Goal: Check status: Check status

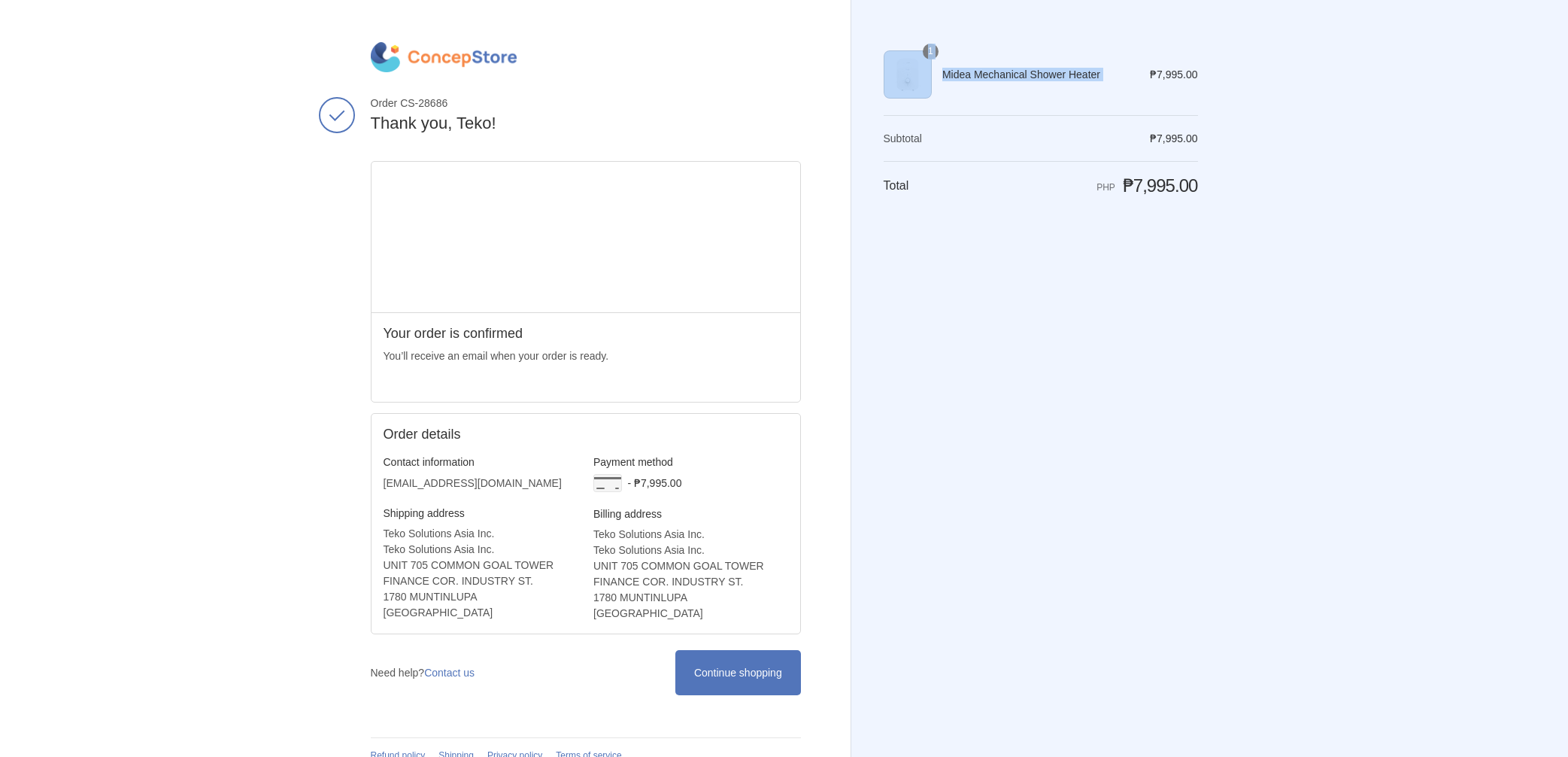
drag, startPoint x: 1148, startPoint y: 72, endPoint x: 1223, endPoint y: 86, distance: 76.3
click at [1223, 86] on div "Thank you for your purchase! Order CS-28686 Thank you, [PERSON_NAME]! Your orde…" at bounding box center [784, 388] width 984 height 777
copy table "Shopping cart Product image Description Quantity Price 1 Midea Mechanical Showe…"
drag, startPoint x: 1151, startPoint y: 72, endPoint x: 1229, endPoint y: 72, distance: 78.0
click at [1229, 72] on div "Thank you for your purchase! Order CS-28687 Thank you, Teko! Your order is conf…" at bounding box center [784, 388] width 984 height 777
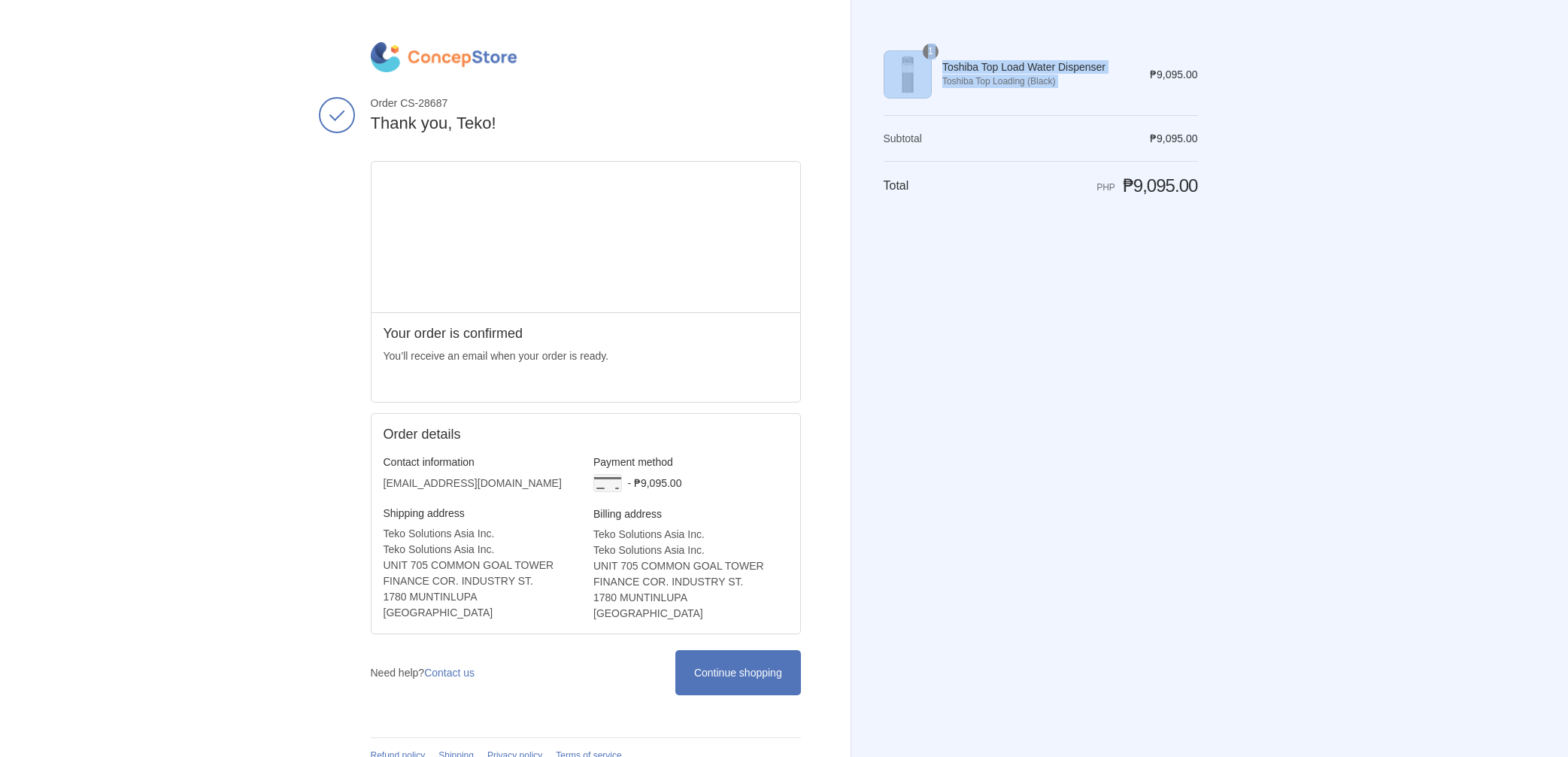
copy table "Shopping cart Product image Description Quantity Price 1 Toshiba Top Load Water…"
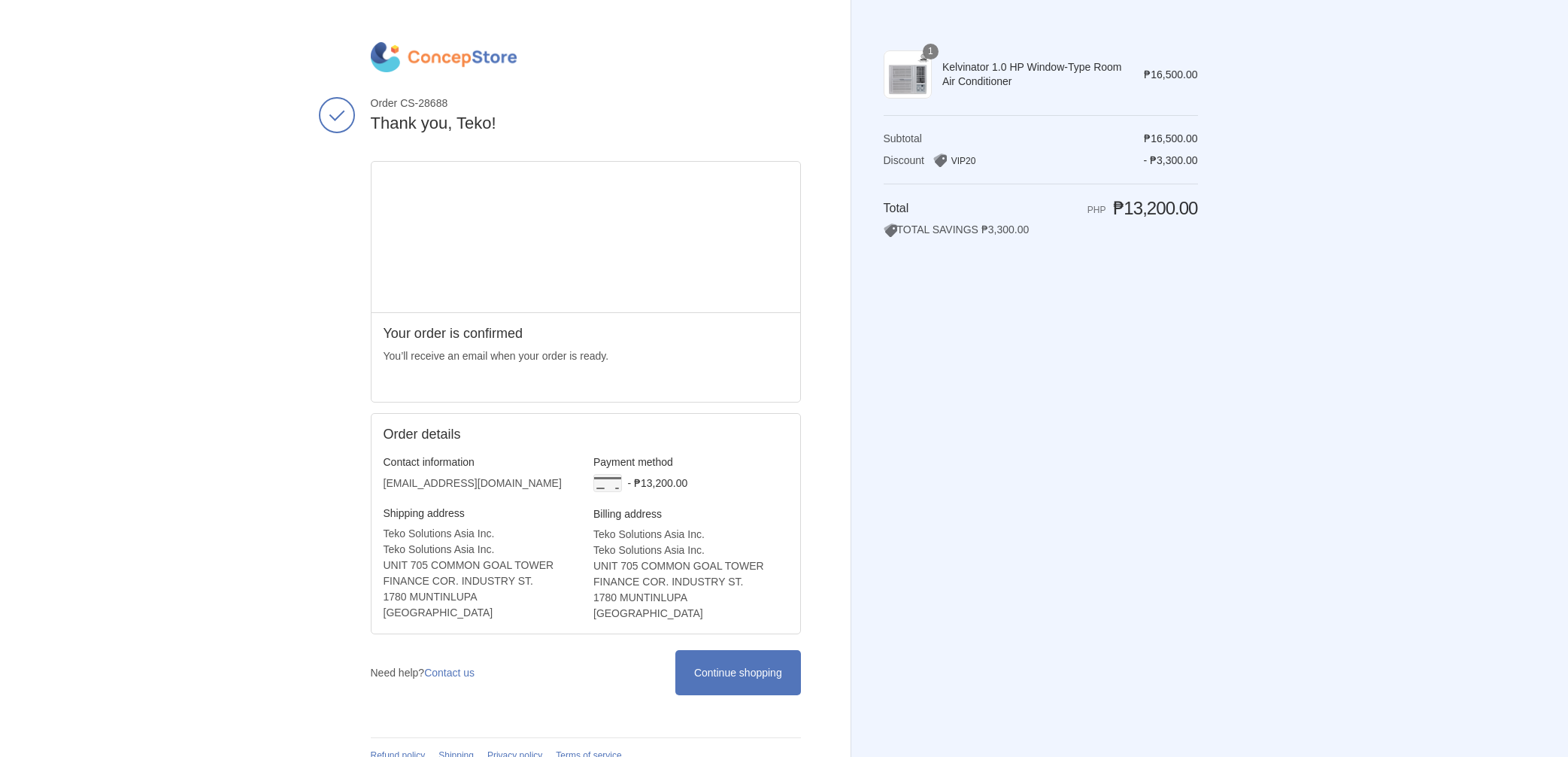
click at [948, 71] on span "Kelvinator 1.0 HP Window-Type Room Air Conditioner" at bounding box center [1032, 73] width 181 height 27
drag, startPoint x: 942, startPoint y: 71, endPoint x: 1028, endPoint y: 87, distance: 87.5
click at [1028, 87] on span "Kelvinator 1.0 HP Window-Type Room Air Conditioner" at bounding box center [1032, 73] width 181 height 27
copy span "Kelvinator 1.0 HP Window-Type Room Air Conditioner"
click at [1146, 72] on span "₱16,500.00" at bounding box center [1170, 74] width 54 height 12
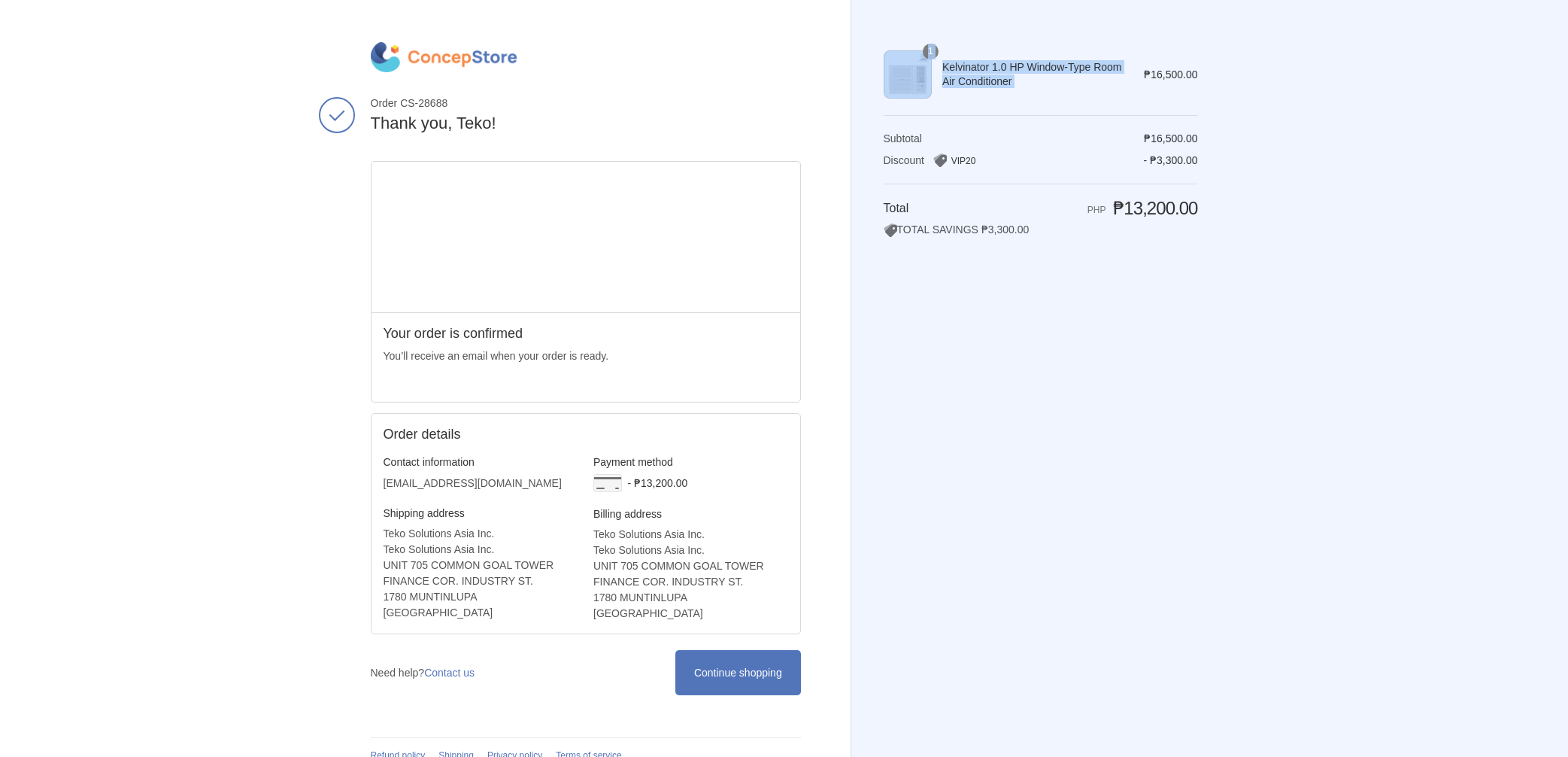
drag, startPoint x: 1141, startPoint y: 73, endPoint x: 1214, endPoint y: 73, distance: 73.0
click at [1214, 73] on div "Thank you for your purchase! Order CS-28688 Thank you, [PERSON_NAME]! Your orde…" at bounding box center [784, 388] width 984 height 777
copy table "Shopping cart Product image Description Quantity Price 1 Kelvinator 1.0 HP Wind…"
click at [1151, 74] on span "₱16,500.00" at bounding box center [1170, 74] width 54 height 12
drag, startPoint x: 1141, startPoint y: 74, endPoint x: 1207, endPoint y: 74, distance: 66.0
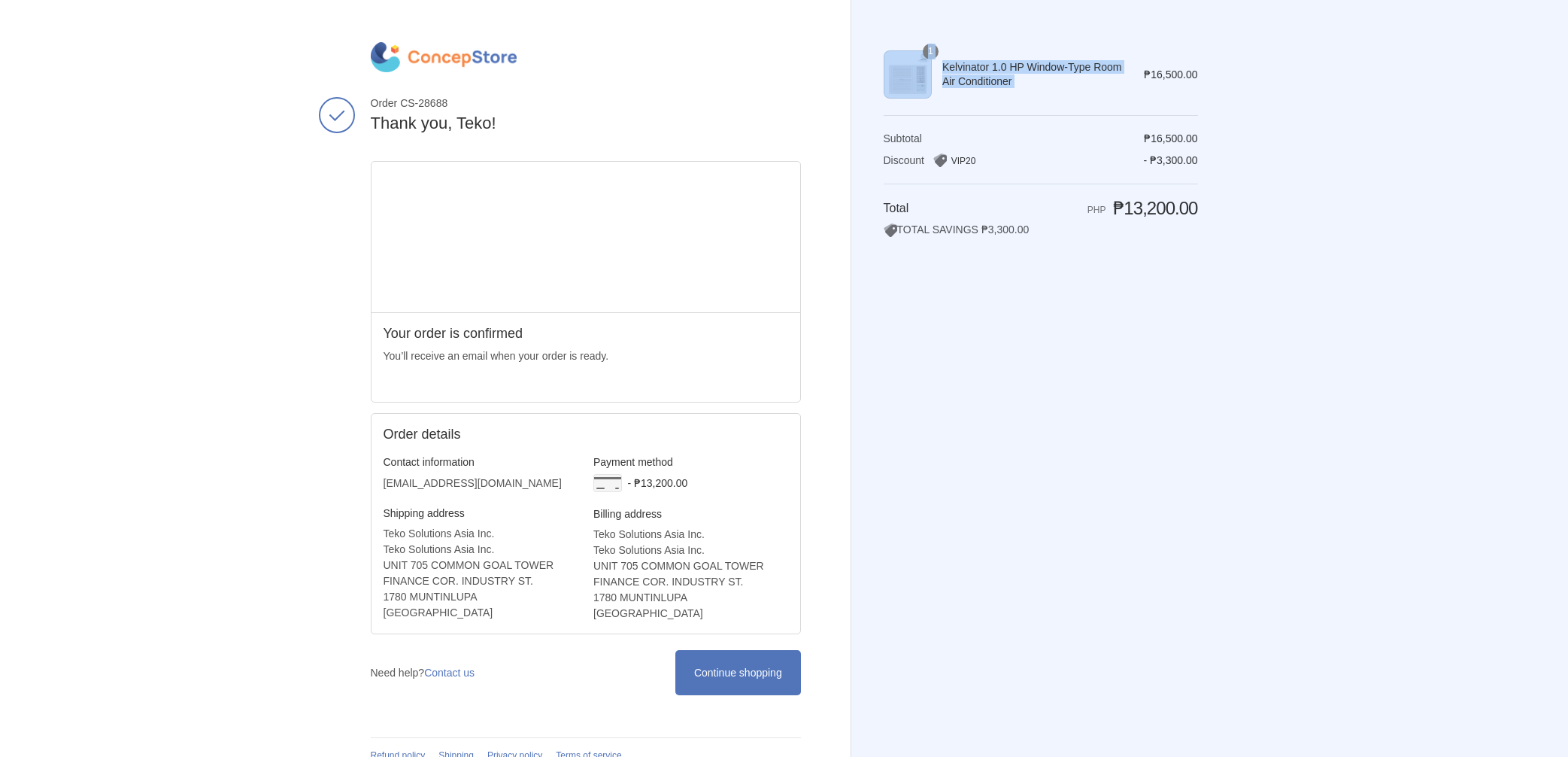
click at [1207, 74] on div "Thank you for your purchase! Order CS-28688 Thank you, [PERSON_NAME]! Your orde…" at bounding box center [784, 388] width 984 height 777
copy table "Shopping cart Product image Description Quantity Price 1 Kelvinator 1.0 HP Wind…"
drag, startPoint x: 1117, startPoint y: 207, endPoint x: 1218, endPoint y: 208, distance: 101.0
click at [1218, 208] on div "Thank you for your purchase! Order CS-28688 Thank you, [PERSON_NAME]! Your orde…" at bounding box center [784, 388] width 984 height 777
drag, startPoint x: 1218, startPoint y: 208, endPoint x: 1203, endPoint y: 208, distance: 15.0
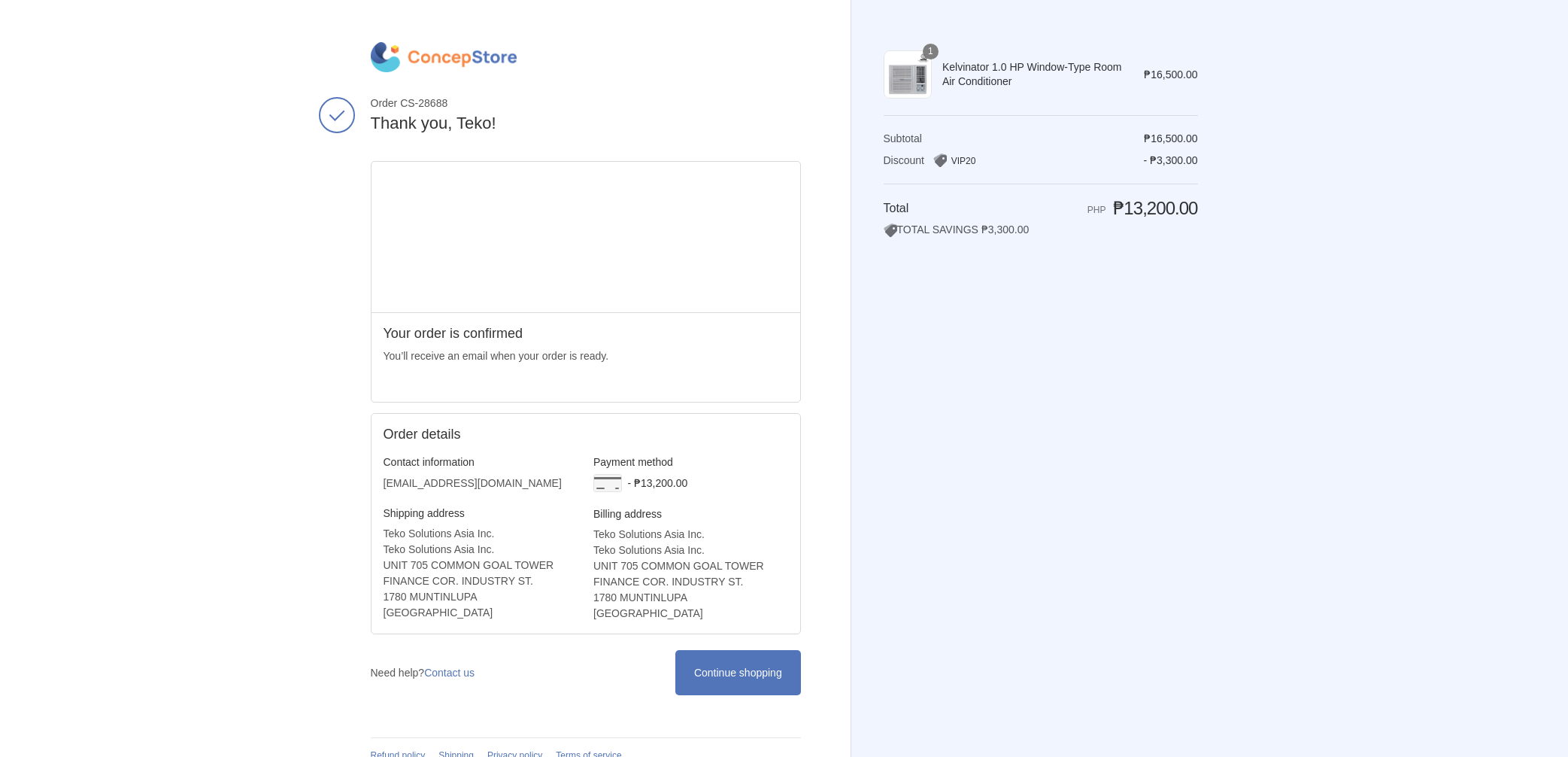
click at [1218, 208] on div "Thank you for your purchase! Order CS-28688 Thank you, [PERSON_NAME]! Your orde…" at bounding box center [784, 388] width 984 height 777
drag, startPoint x: 1196, startPoint y: 207, endPoint x: 1113, endPoint y: 210, distance: 83.1
click at [1113, 210] on span "₱13,200.00" at bounding box center [1154, 208] width 84 height 21
copy span "₱13,200.00"
